Goal: Task Accomplishment & Management: Manage account settings

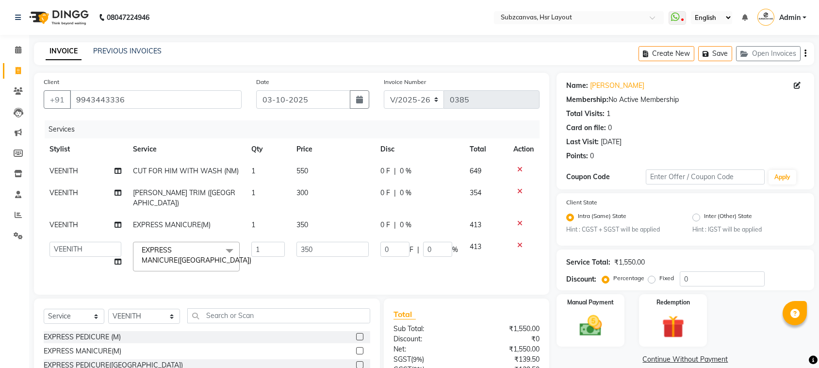
select select "4894"
select select "80341"
select select "service"
select select "80341"
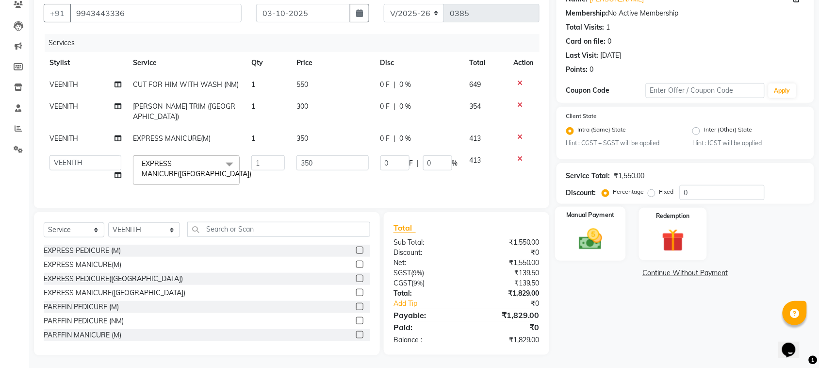
click at [586, 233] on img at bounding box center [591, 239] width 38 height 27
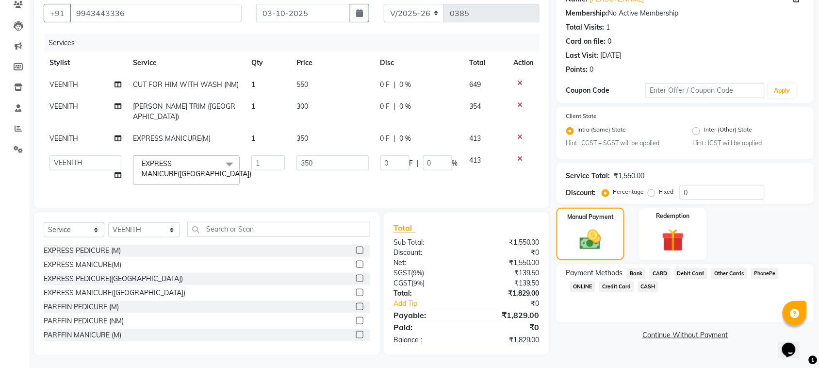
click at [586, 281] on span "ONLINE" at bounding box center [582, 286] width 25 height 11
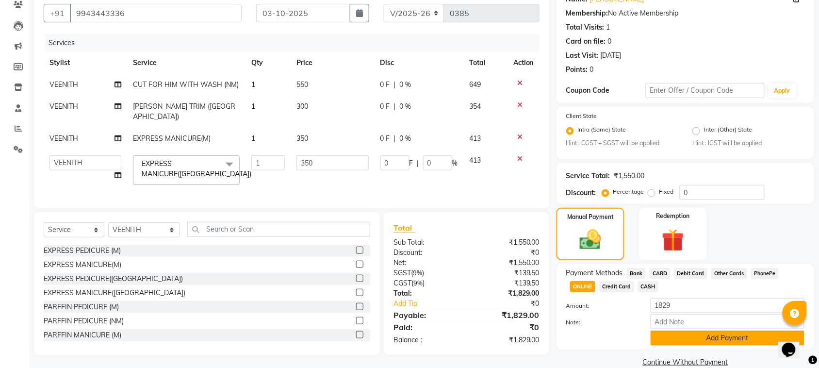
click at [719, 335] on button "Add Payment" at bounding box center [728, 337] width 154 height 15
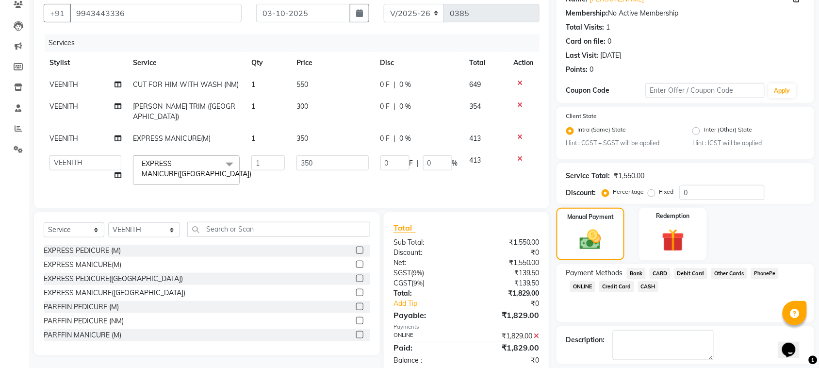
click at [575, 287] on span "ONLINE" at bounding box center [582, 286] width 25 height 11
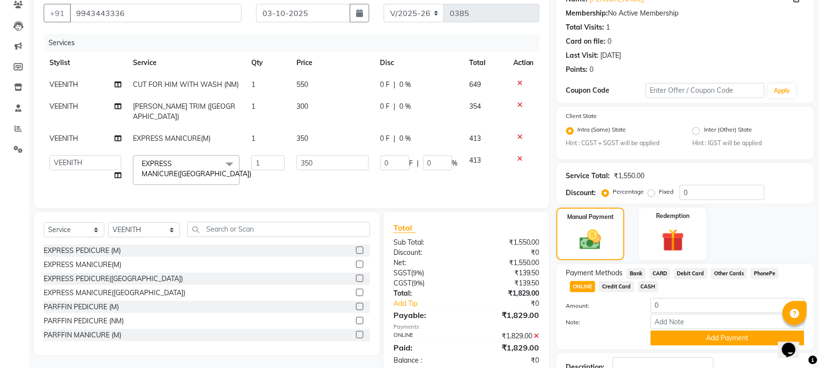
click at [353, 169] on td "350" at bounding box center [333, 169] width 84 height 41
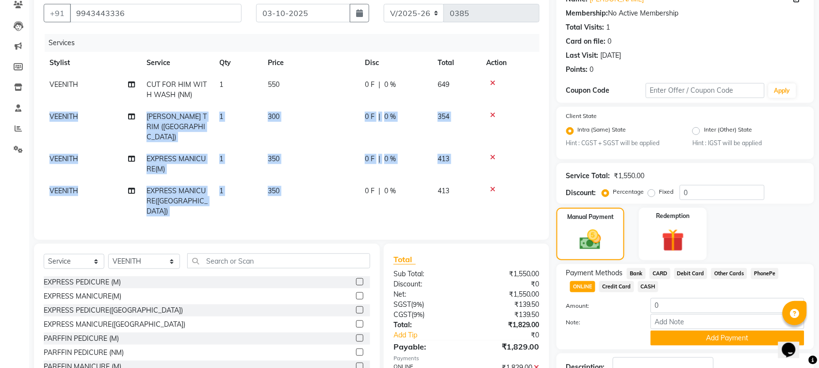
scroll to position [0, 7]
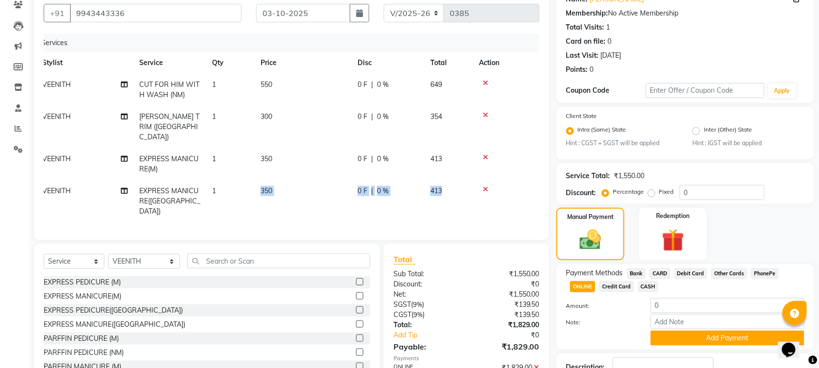
drag, startPoint x: 353, startPoint y: 169, endPoint x: 524, endPoint y: 164, distance: 171.4
click at [524, 180] on tr "VEENITH EXPRESS MANICURE([GEOGRAPHIC_DATA]) 1 350 0 F | 0 % 413" at bounding box center [284, 201] width 496 height 42
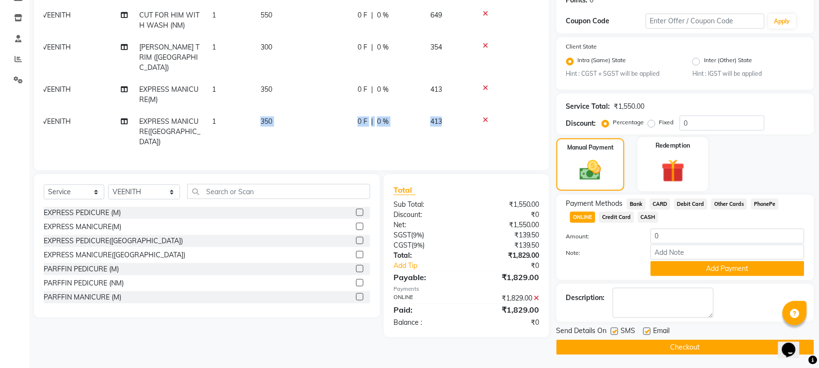
click at [688, 160] on img at bounding box center [673, 171] width 38 height 29
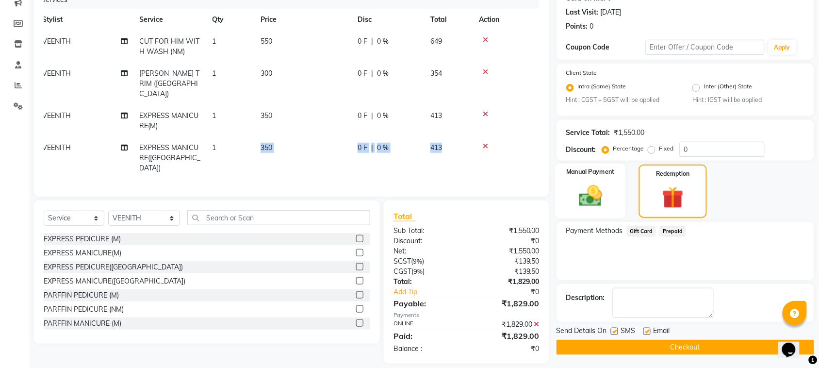
click at [582, 187] on img at bounding box center [591, 196] width 38 height 27
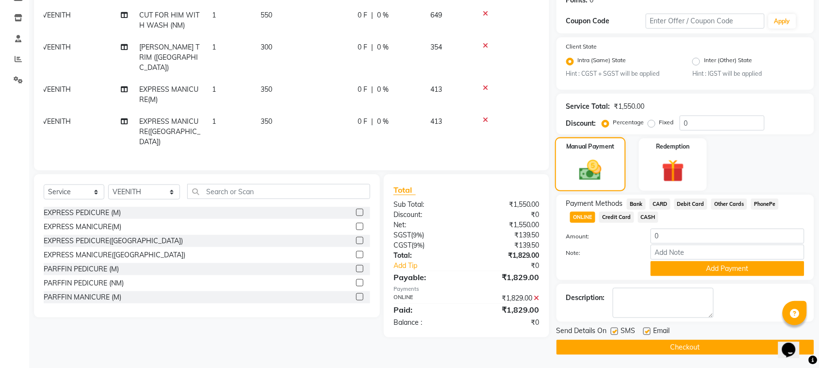
click at [582, 187] on div "Manual Payment" at bounding box center [590, 164] width 71 height 54
click at [486, 116] on icon at bounding box center [485, 119] width 5 height 7
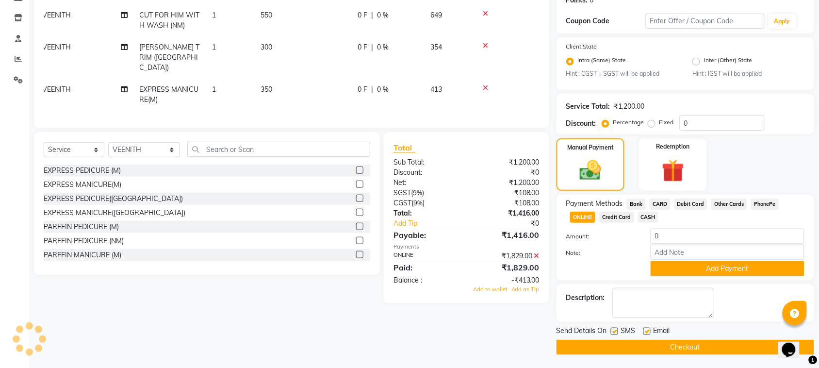
click at [356, 195] on label at bounding box center [359, 198] width 7 height 7
click at [356, 196] on input "checkbox" at bounding box center [359, 199] width 6 height 6
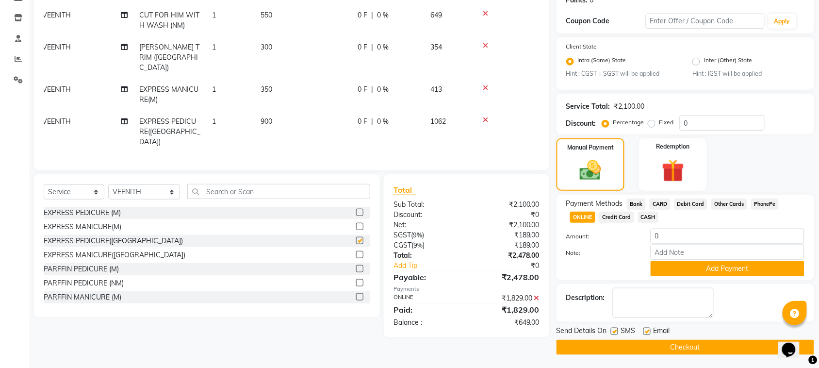
checkbox input "false"
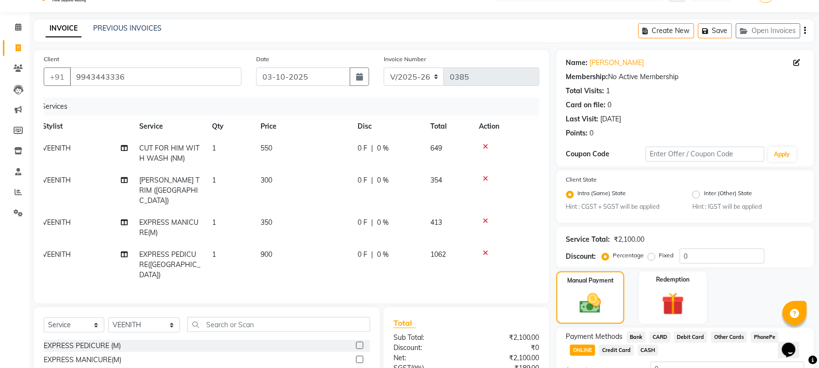
scroll to position [0, 0]
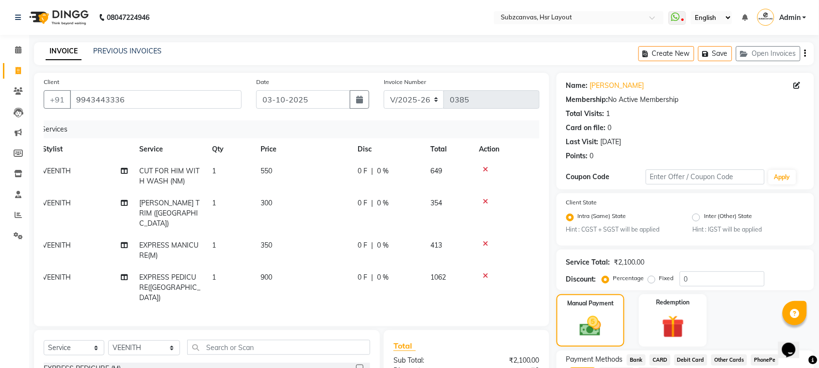
click at [484, 168] on icon at bounding box center [485, 169] width 5 height 7
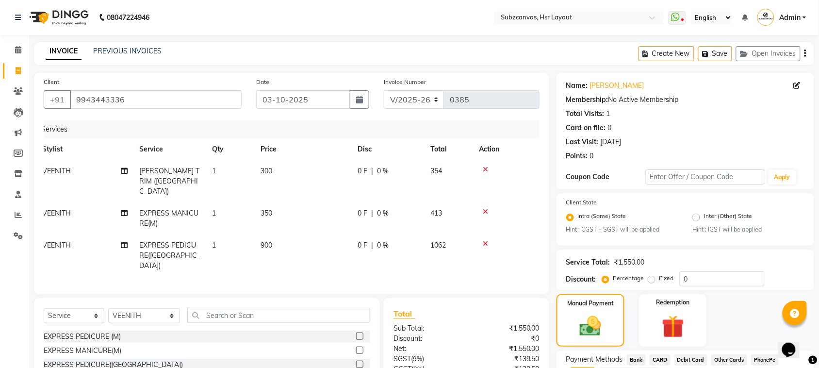
click at [486, 208] on icon at bounding box center [485, 211] width 5 height 7
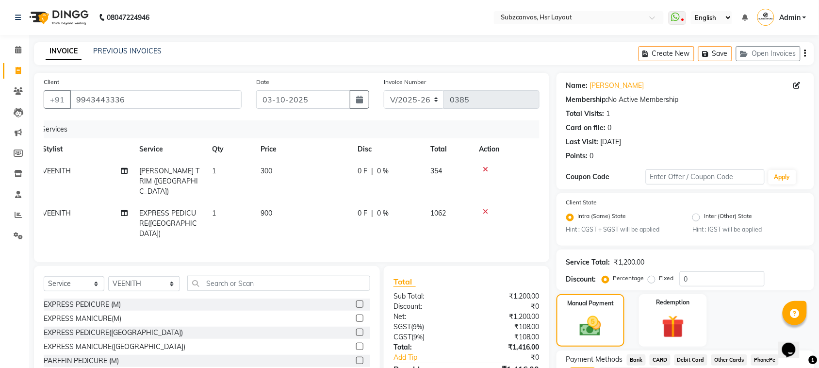
click at [486, 167] on icon at bounding box center [485, 169] width 5 height 7
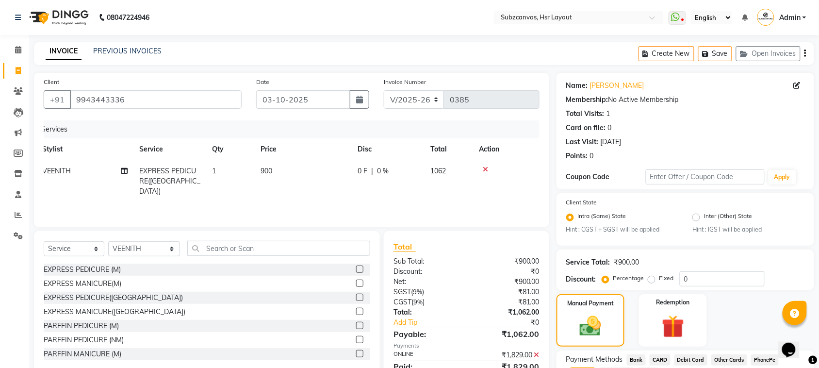
click at [485, 168] on icon at bounding box center [485, 169] width 5 height 7
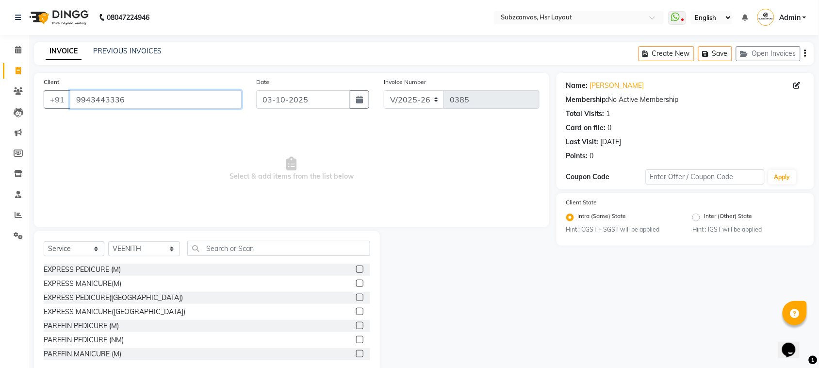
click at [173, 104] on input "9943443336" at bounding box center [156, 99] width 172 height 18
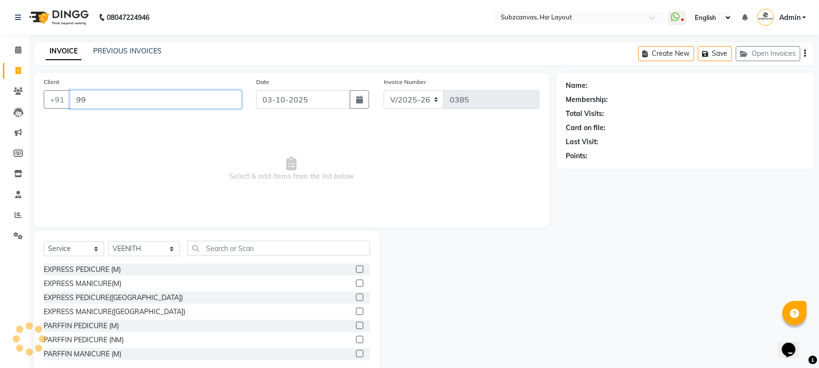
type input "9"
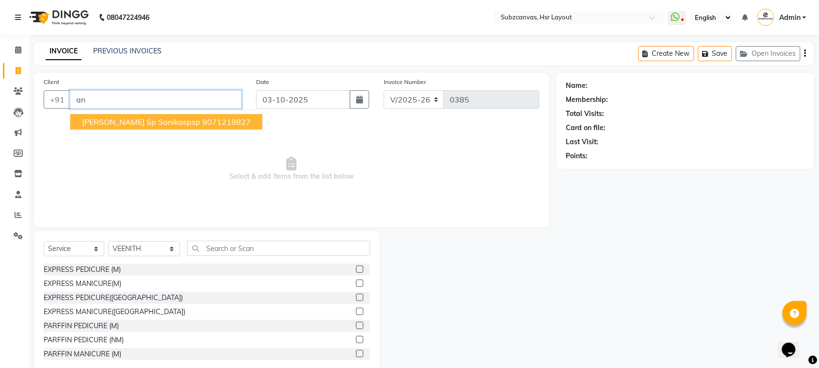
type input "a"
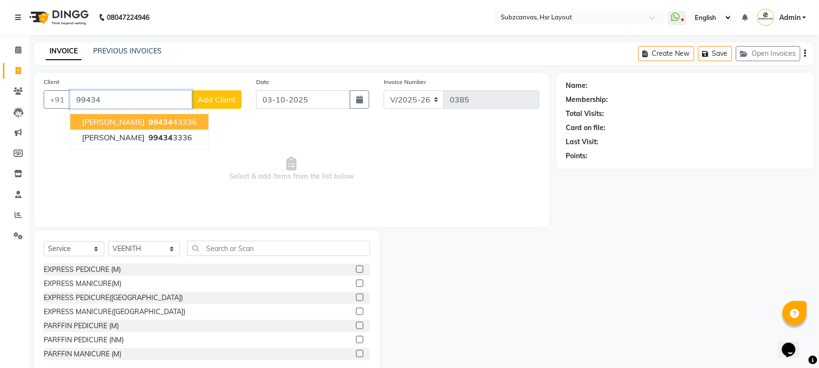
click at [148, 118] on span "99434" at bounding box center [160, 122] width 24 height 10
type input "9943443336"
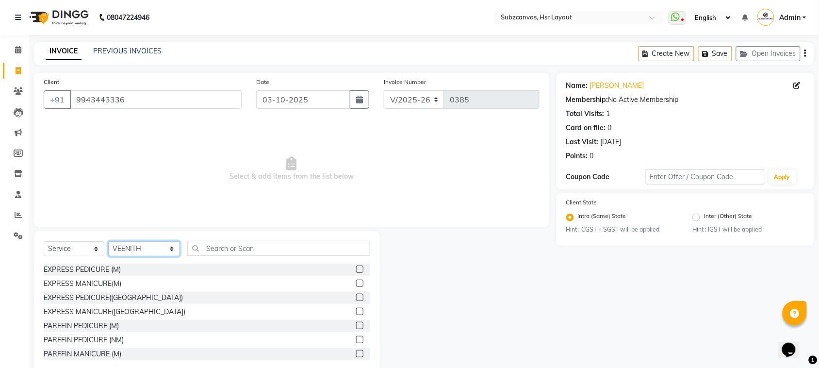
click at [153, 246] on select "Select Stylist [PERSON_NAME] [PERSON_NAME] [PERSON_NAME] [PERSON_NAME] [PERSON_…" at bounding box center [144, 248] width 72 height 15
click at [200, 247] on input "text" at bounding box center [278, 248] width 183 height 15
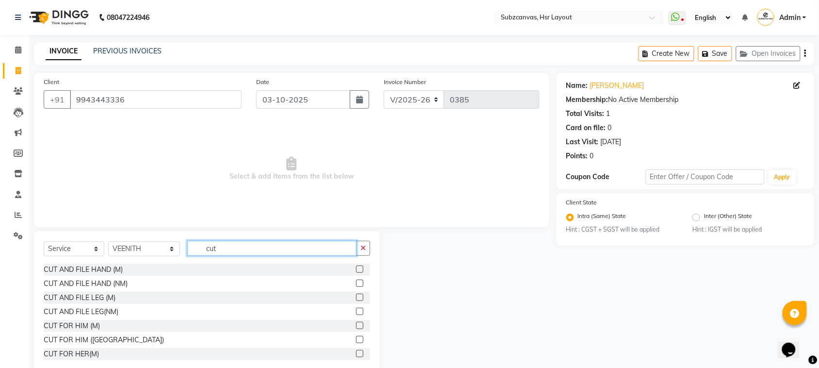
scroll to position [85, 0]
type input "cut"
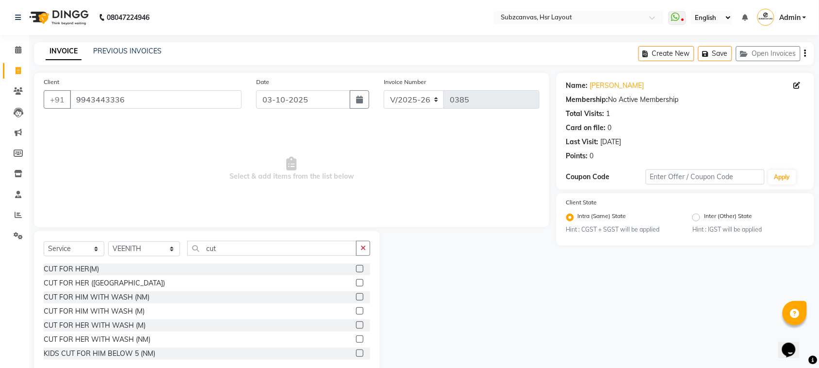
click at [356, 298] on label at bounding box center [359, 296] width 7 height 7
click at [356, 298] on input "checkbox" at bounding box center [359, 297] width 6 height 6
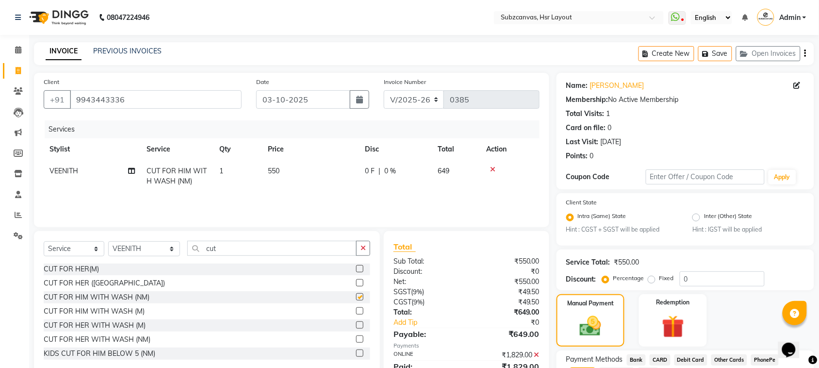
checkbox input "false"
click at [270, 251] on input "cut" at bounding box center [271, 248] width 169 height 15
type input "c"
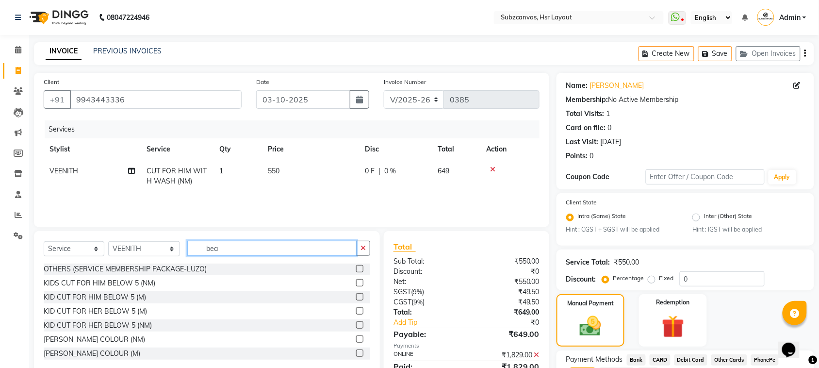
scroll to position [0, 0]
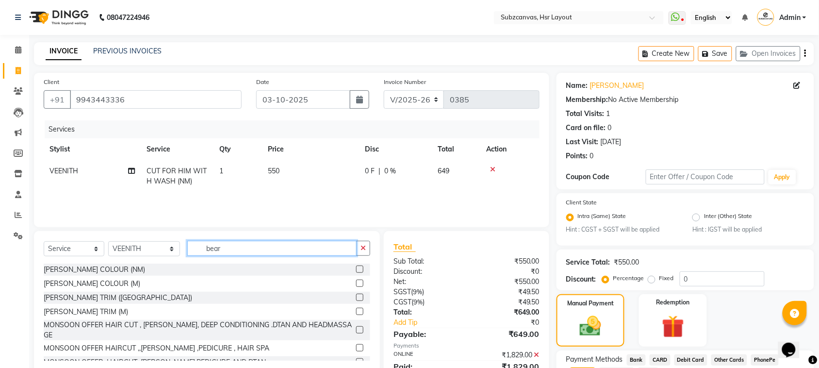
type input "bear"
click at [356, 297] on label at bounding box center [359, 297] width 7 height 7
click at [356, 297] on input "checkbox" at bounding box center [359, 298] width 6 height 6
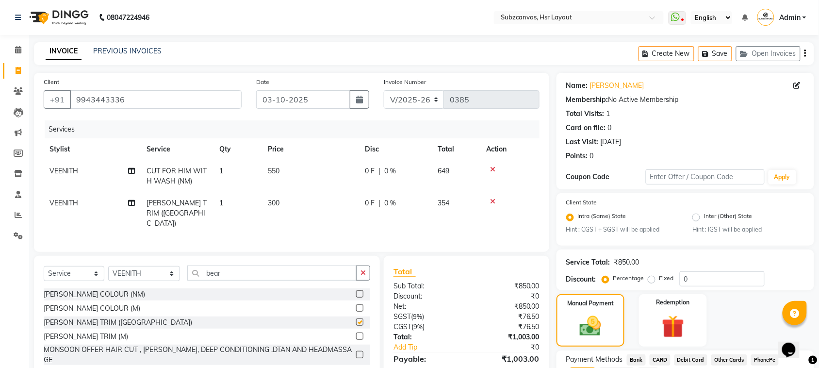
checkbox input "false"
click at [247, 265] on input "bear" at bounding box center [271, 272] width 169 height 15
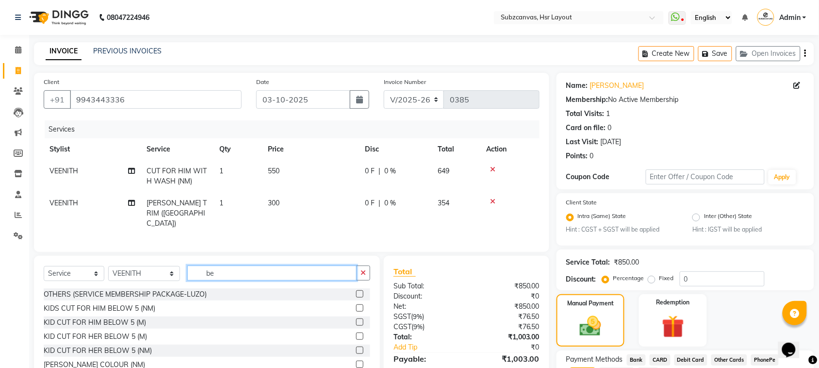
type input "b"
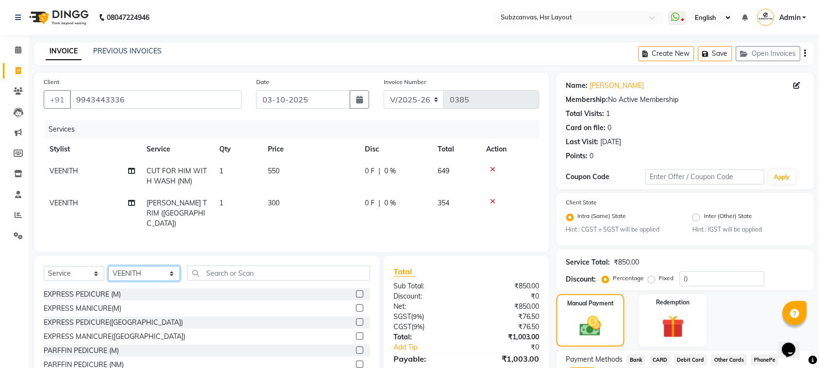
click at [163, 266] on select "Select Stylist [PERSON_NAME] [PERSON_NAME] [PERSON_NAME] [PERSON_NAME] [PERSON_…" at bounding box center [144, 273] width 72 height 15
select select "54336"
click at [108, 266] on select "Select Stylist [PERSON_NAME] [PERSON_NAME] [PERSON_NAME] [PERSON_NAME] [PERSON_…" at bounding box center [144, 273] width 72 height 15
click at [356, 304] on label at bounding box center [359, 307] width 7 height 7
click at [356, 305] on input "checkbox" at bounding box center [359, 308] width 6 height 6
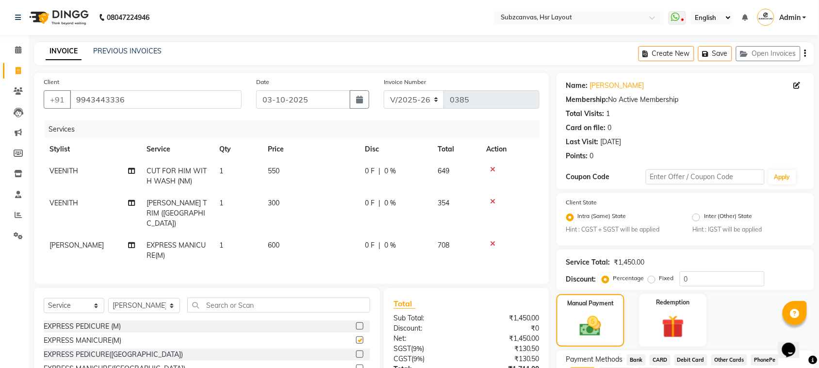
checkbox input "false"
click at [356, 350] on label at bounding box center [359, 353] width 7 height 7
click at [356, 351] on input "checkbox" at bounding box center [359, 354] width 6 height 6
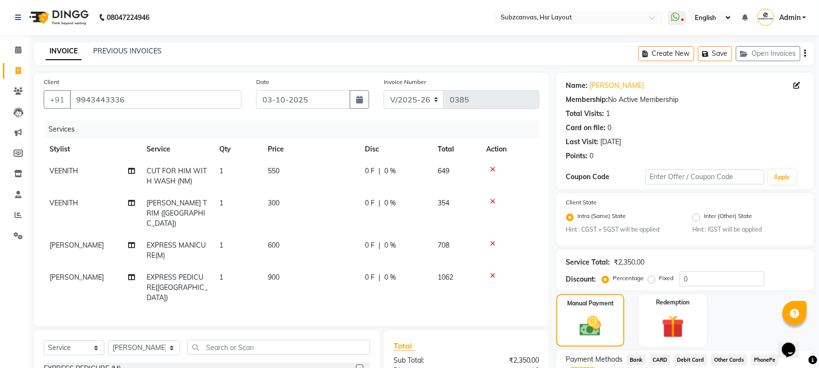
checkbox input "false"
click at [285, 234] on td "600" at bounding box center [310, 250] width 97 height 32
select select "54336"
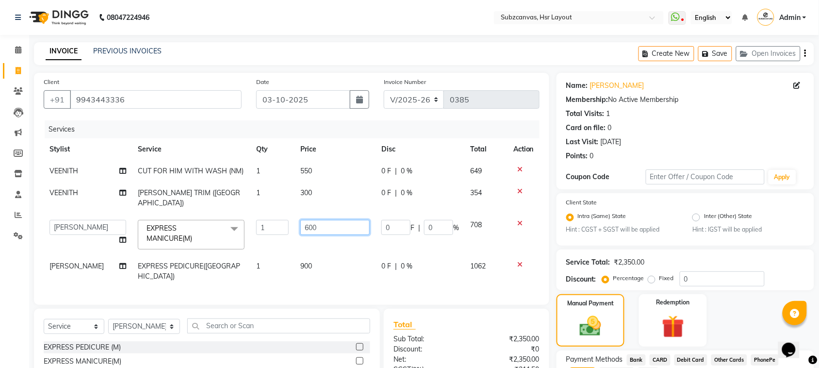
click at [326, 220] on input "600" at bounding box center [334, 227] width 69 height 15
type input "6"
type input "350"
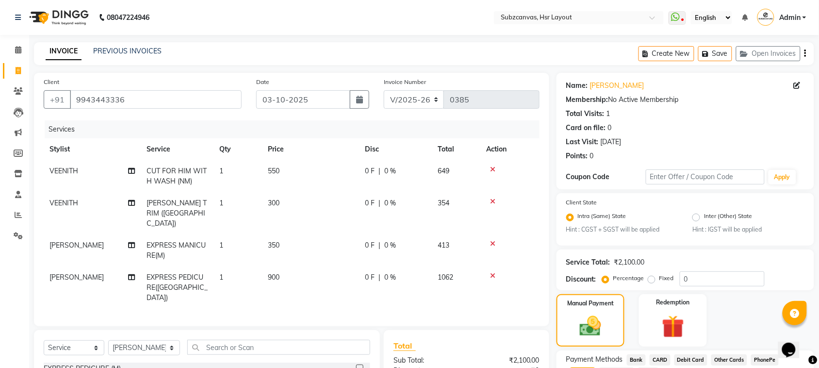
click at [326, 266] on td "900" at bounding box center [310, 287] width 97 height 42
select select "54336"
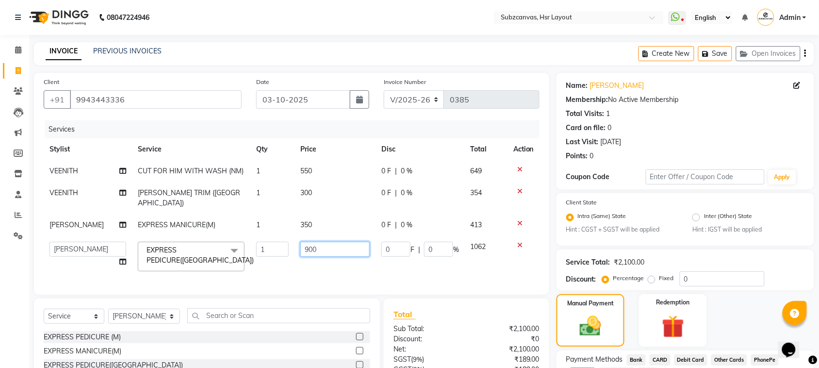
click at [326, 242] on input "900" at bounding box center [334, 249] width 69 height 15
type input "9"
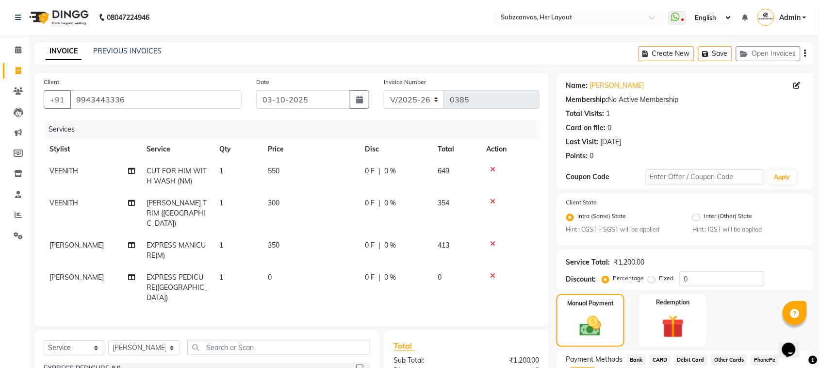
click at [282, 266] on td "0" at bounding box center [310, 287] width 97 height 42
select select "54336"
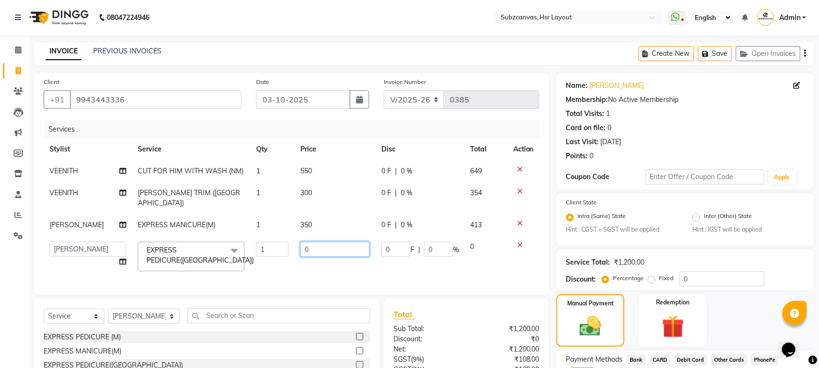
click at [322, 242] on input "0" at bounding box center [334, 249] width 69 height 15
type input "350"
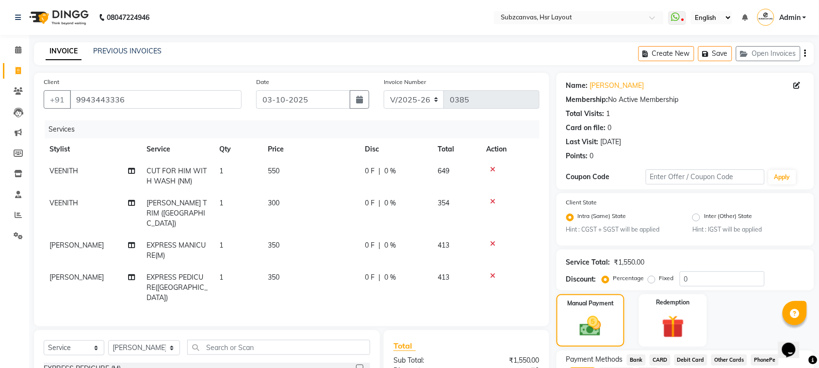
click at [328, 266] on td "350" at bounding box center [310, 287] width 97 height 42
select select "54336"
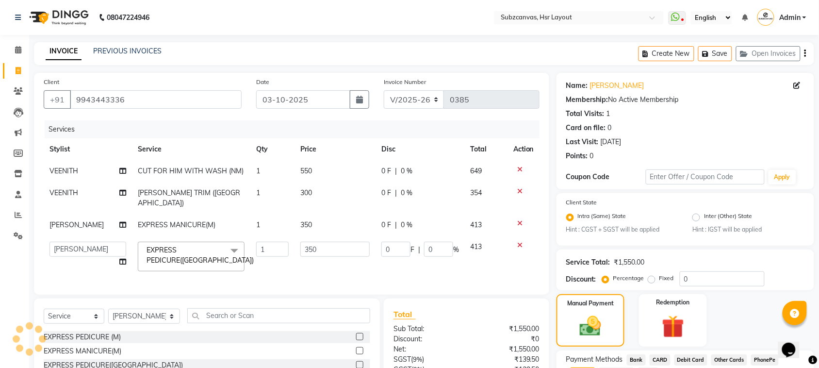
scroll to position [156, 0]
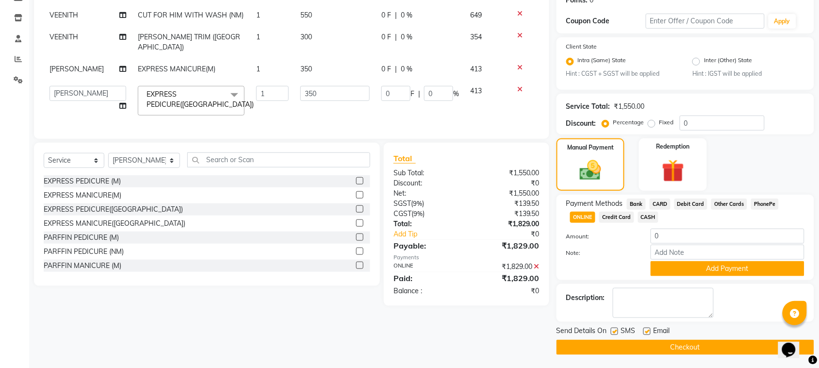
click at [702, 348] on button "Checkout" at bounding box center [686, 347] width 258 height 15
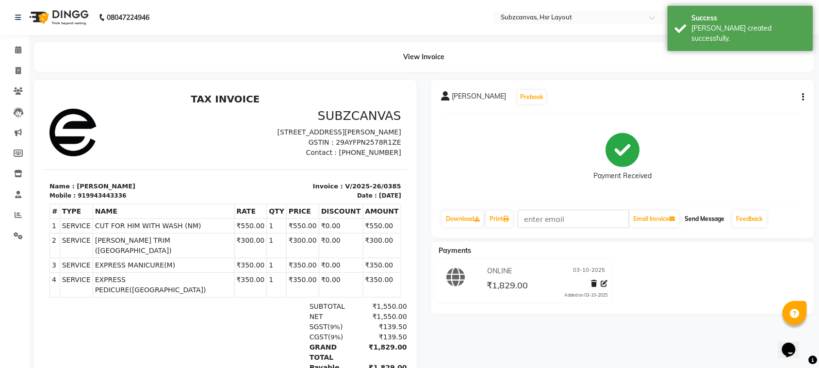
click at [710, 214] on button "Send Message" at bounding box center [705, 219] width 48 height 16
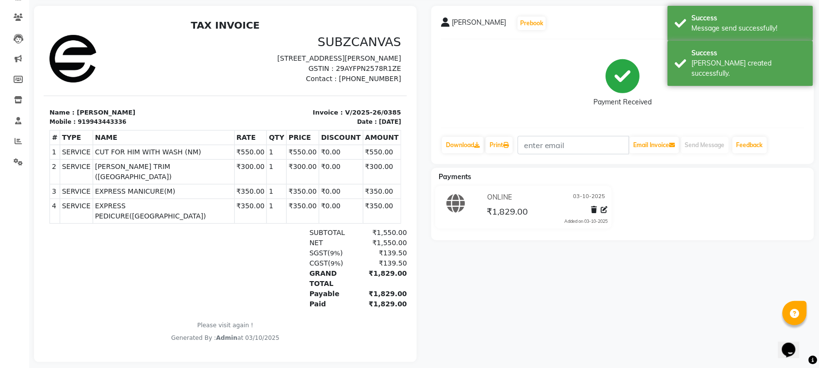
scroll to position [91, 0]
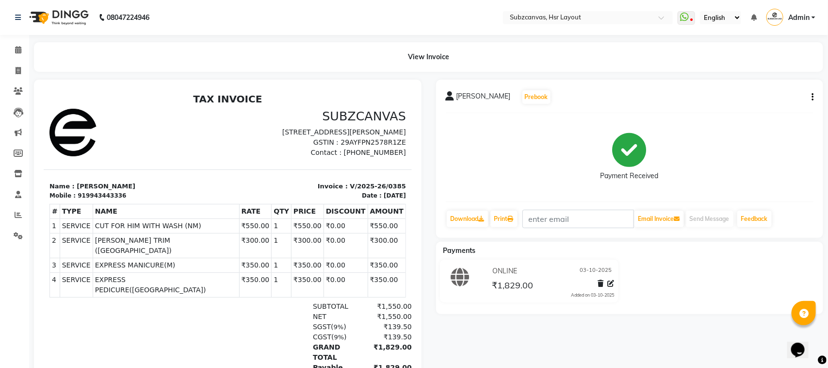
select select "service"
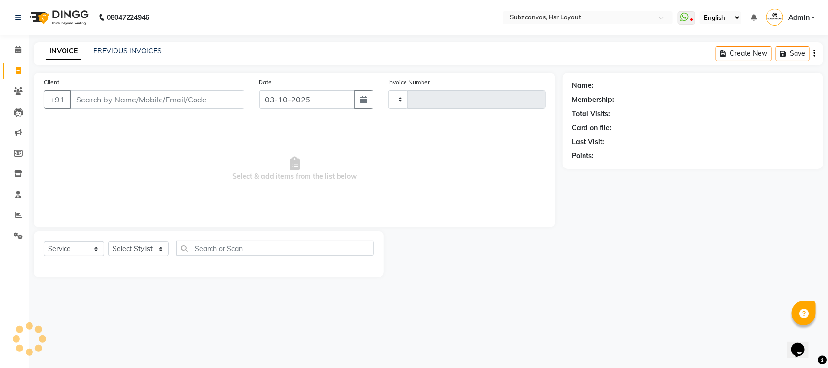
type input "0386"
select select "4894"
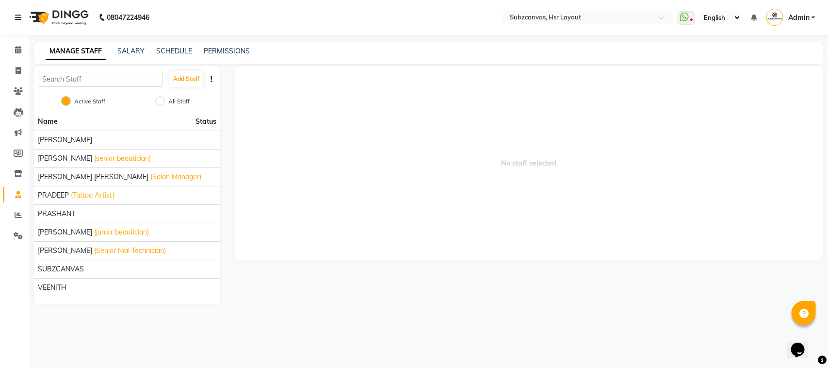
select select
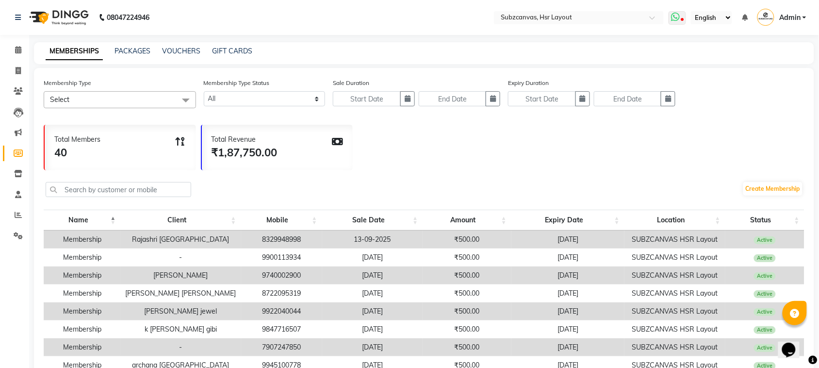
click at [676, 19] on icon at bounding box center [675, 17] width 9 height 10
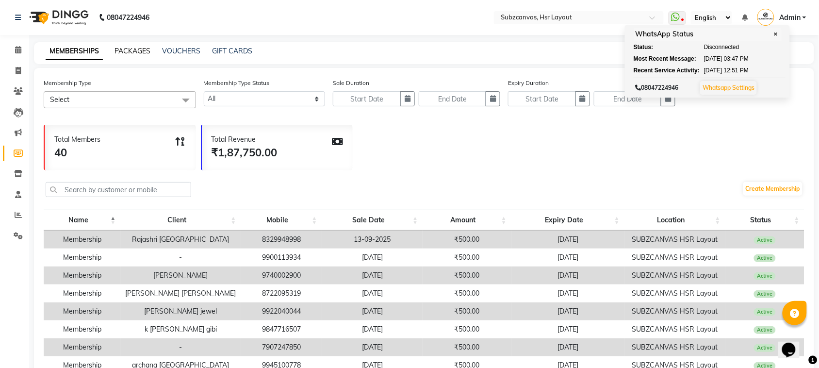
click at [142, 53] on link "PACKAGES" at bounding box center [133, 51] width 36 height 9
select select
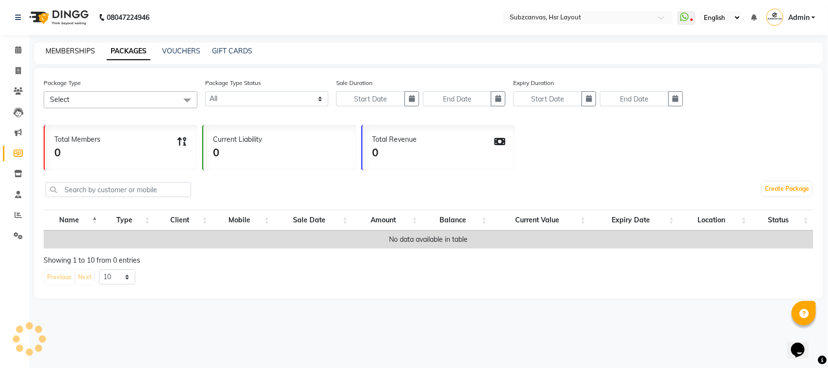
click at [77, 49] on link "MEMBERSHIPS" at bounding box center [70, 51] width 49 height 9
select select
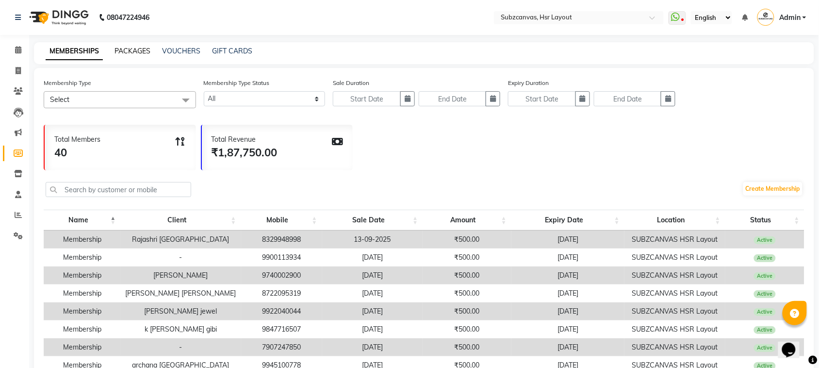
click at [141, 50] on link "PACKAGES" at bounding box center [133, 51] width 36 height 9
select select
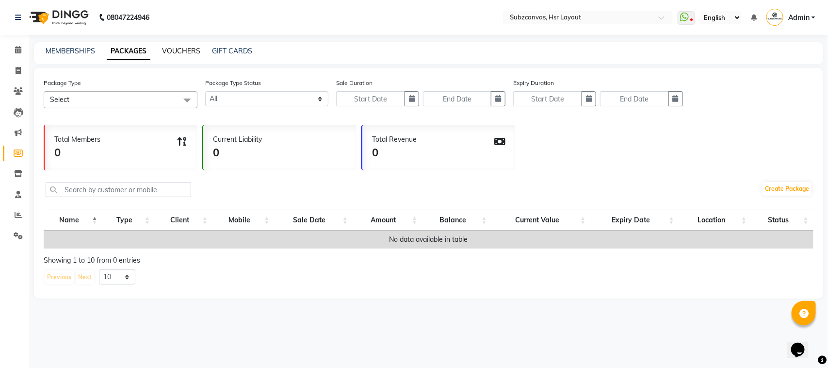
click at [187, 54] on link "VOUCHERS" at bounding box center [181, 51] width 38 height 9
select select
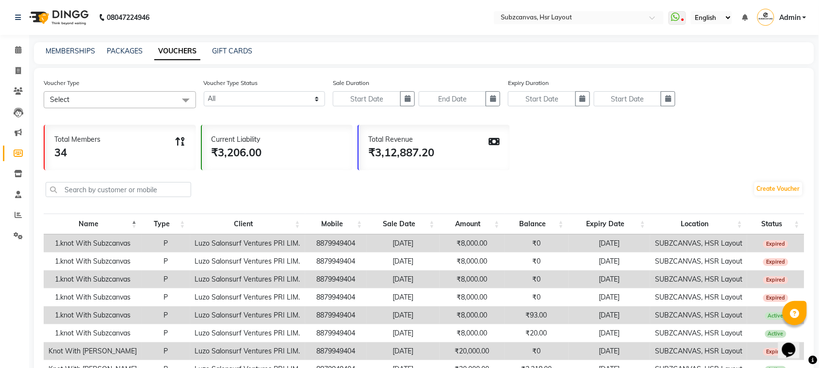
click at [135, 56] on div "PACKAGES" at bounding box center [125, 51] width 36 height 10
click at [132, 54] on link "PACKAGES" at bounding box center [125, 51] width 36 height 9
select select
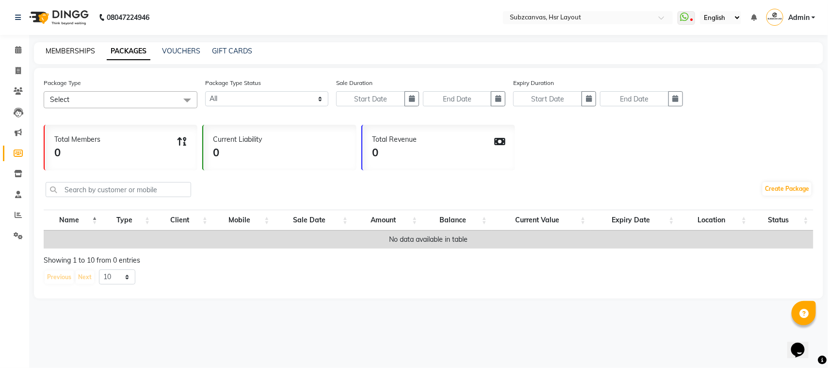
click at [91, 54] on link "MEMBERSHIPS" at bounding box center [70, 51] width 49 height 9
select select
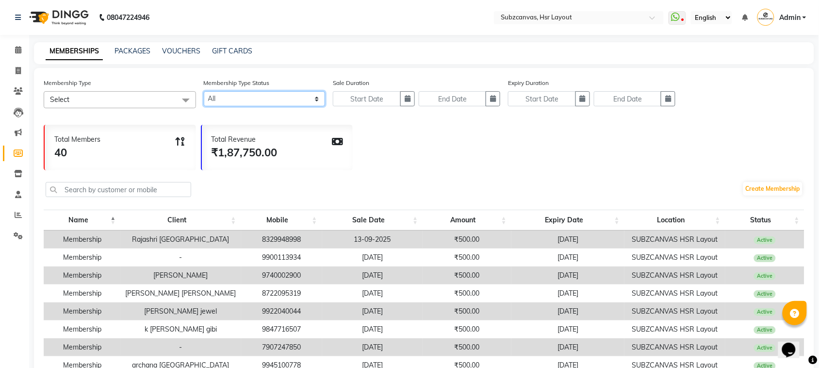
click at [318, 101] on select "Active Expired All" at bounding box center [265, 98] width 122 height 15
click at [392, 162] on div "Total Members 40 Total Revenue ₹1,87,750.00" at bounding box center [424, 145] width 761 height 50
click at [16, 112] on icon at bounding box center [19, 113] width 10 height 10
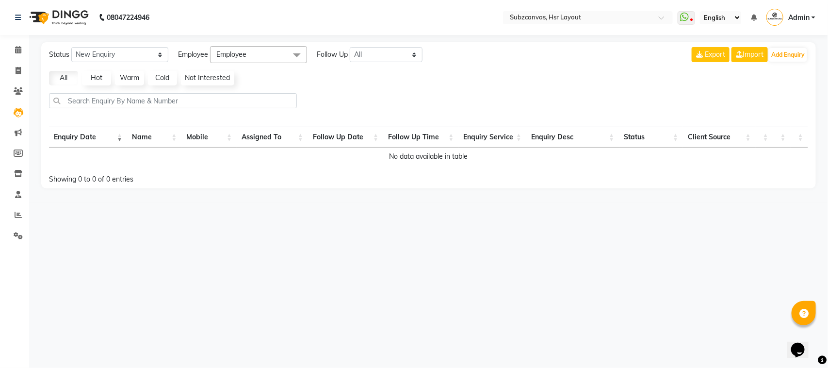
click at [19, 143] on li "Members" at bounding box center [14, 153] width 29 height 21
click at [19, 144] on li "Members" at bounding box center [14, 153] width 29 height 21
click at [19, 151] on icon at bounding box center [18, 152] width 9 height 7
select select
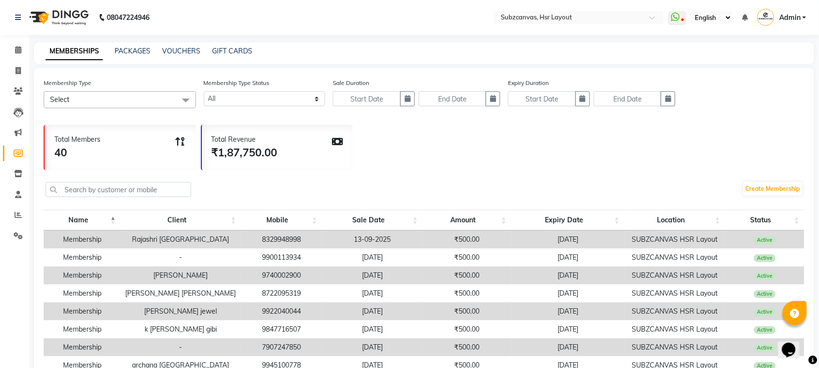
click at [161, 102] on span "Select" at bounding box center [120, 99] width 152 height 17
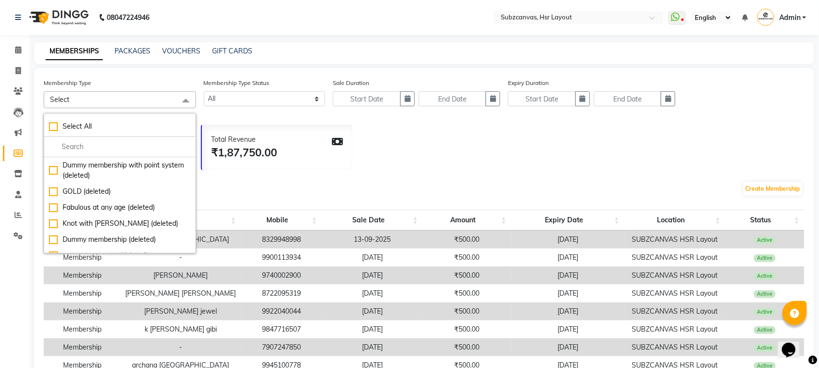
click at [272, 113] on div "Membership Type Select Select All Dummy membership with point system (deleted) …" at bounding box center [424, 97] width 761 height 38
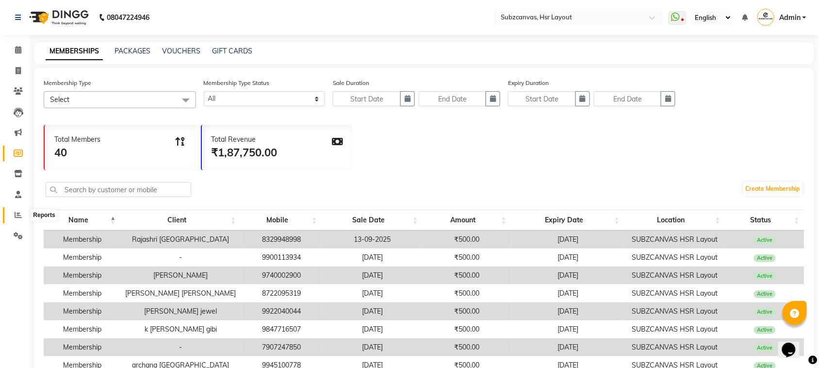
click at [18, 212] on icon at bounding box center [18, 214] width 7 height 7
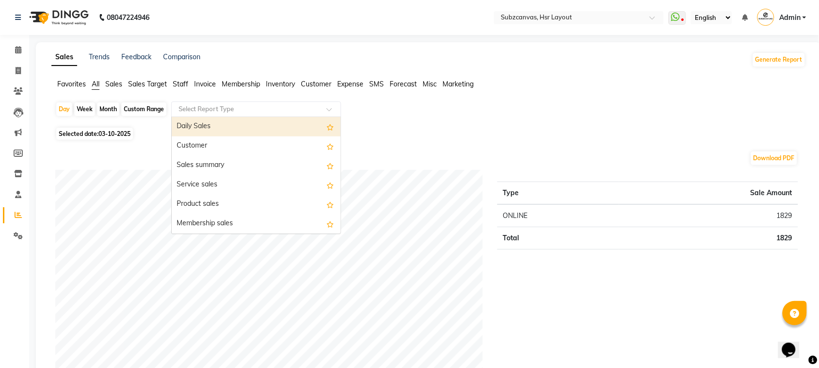
click at [219, 113] on input "text" at bounding box center [247, 109] width 140 height 10
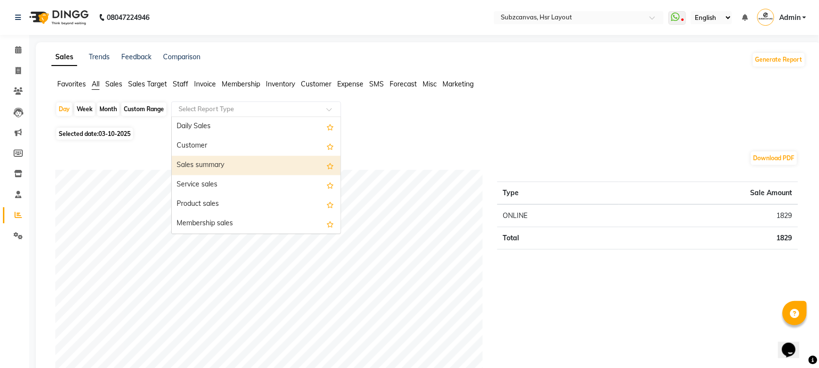
click at [246, 162] on div "Sales summary" at bounding box center [256, 165] width 169 height 19
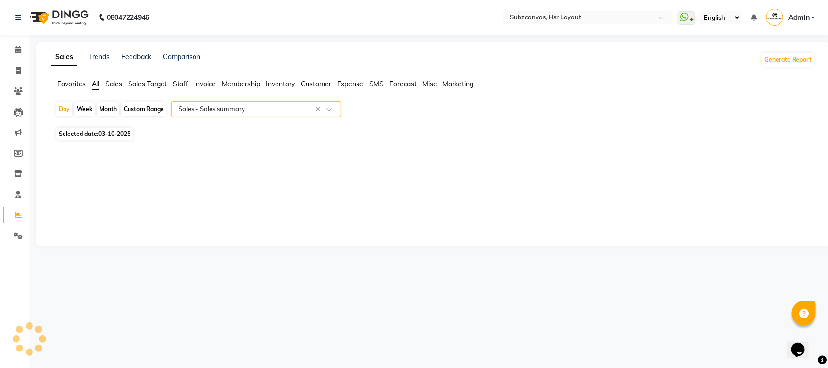
select select "full_report"
select select "csv"
